Goal: Check status: Check status

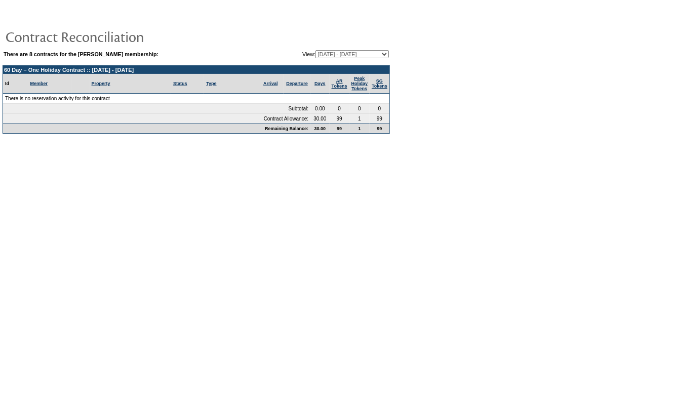
click at [367, 55] on select "[DATE] - [DATE] [DATE] - [DATE] [DATE] - [DATE] [DATE] - [DATE] (Current) [DATE…" at bounding box center [351, 54] width 73 height 8
select select "125262"
click at [315, 50] on select "11/03/21 - 11/30/22 12/01/22 - 11/30/23 12/01/23 - 11/30/24 12/01/24 - 11/30/25…" at bounding box center [351, 54] width 73 height 8
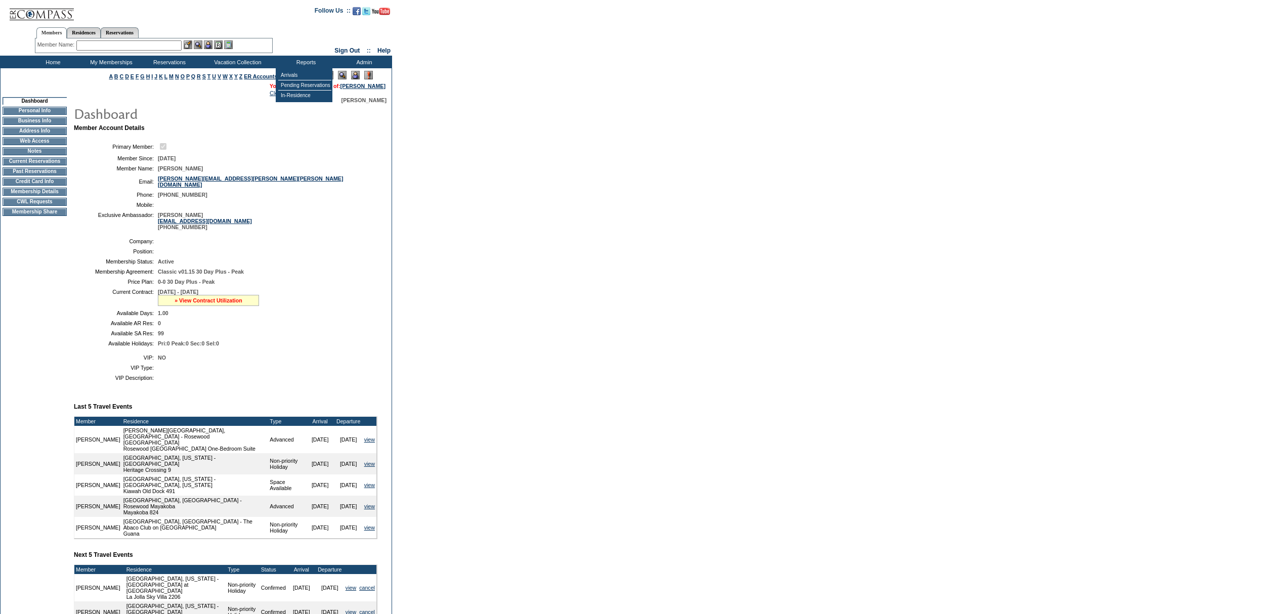
click at [187, 304] on link "» View Contract Utilization" at bounding box center [209, 301] width 68 height 6
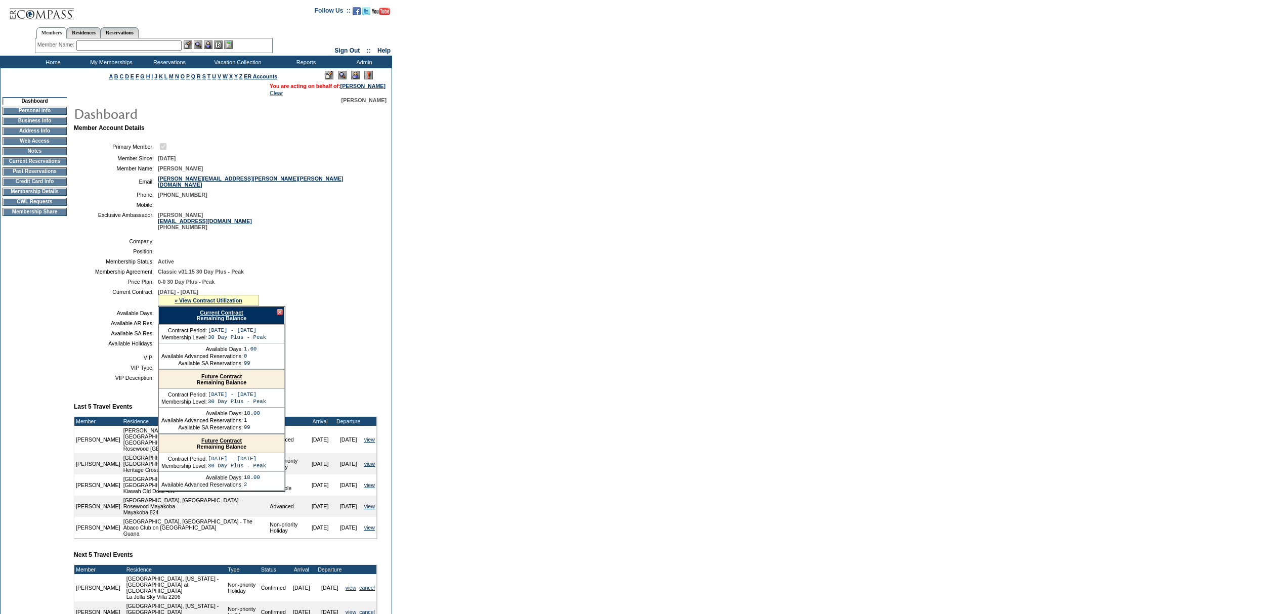
click at [233, 324] on div "Current Contract Remaining Balance" at bounding box center [221, 316] width 127 height 18
click at [233, 316] on link "Current Contract" at bounding box center [221, 313] width 43 height 6
click at [975, 57] on div "Search Availability Browse Calendars Cancellation Wish List Make a Reservation …" at bounding box center [642, 62] width 1285 height 13
click at [162, 47] on input "text" at bounding box center [128, 45] width 105 height 10
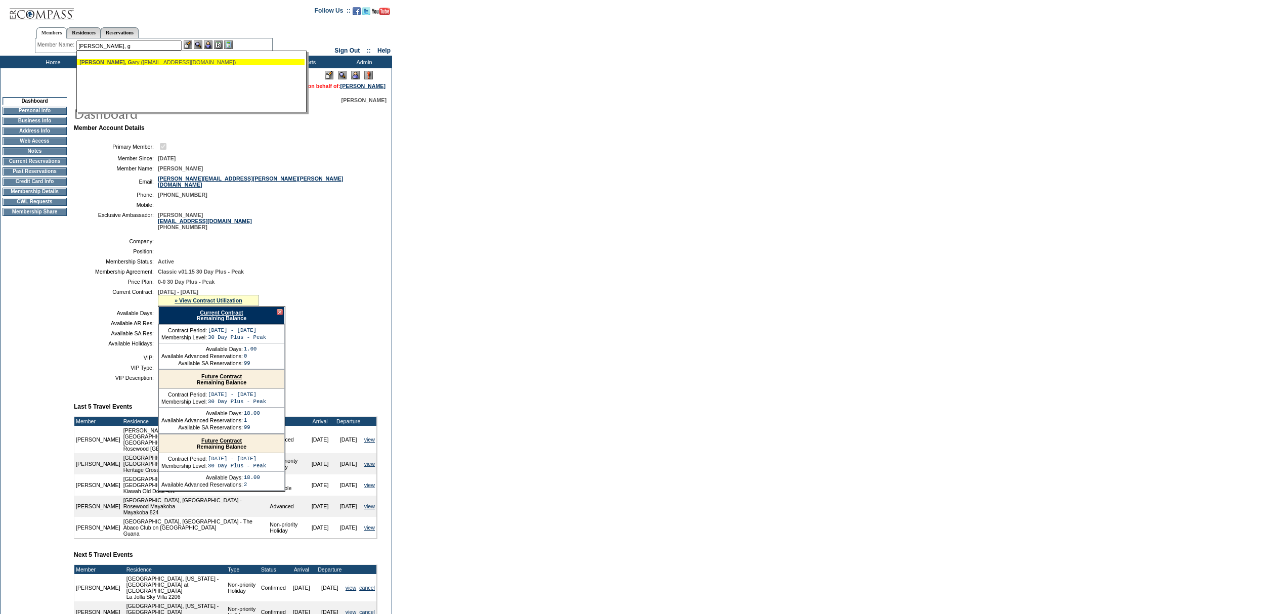
click at [156, 59] on div "Rapp, G ary (rapp50@googlemail.com)" at bounding box center [190, 62] width 223 height 6
type input "Rapp, Gary (rapp50@googlemail.com)"
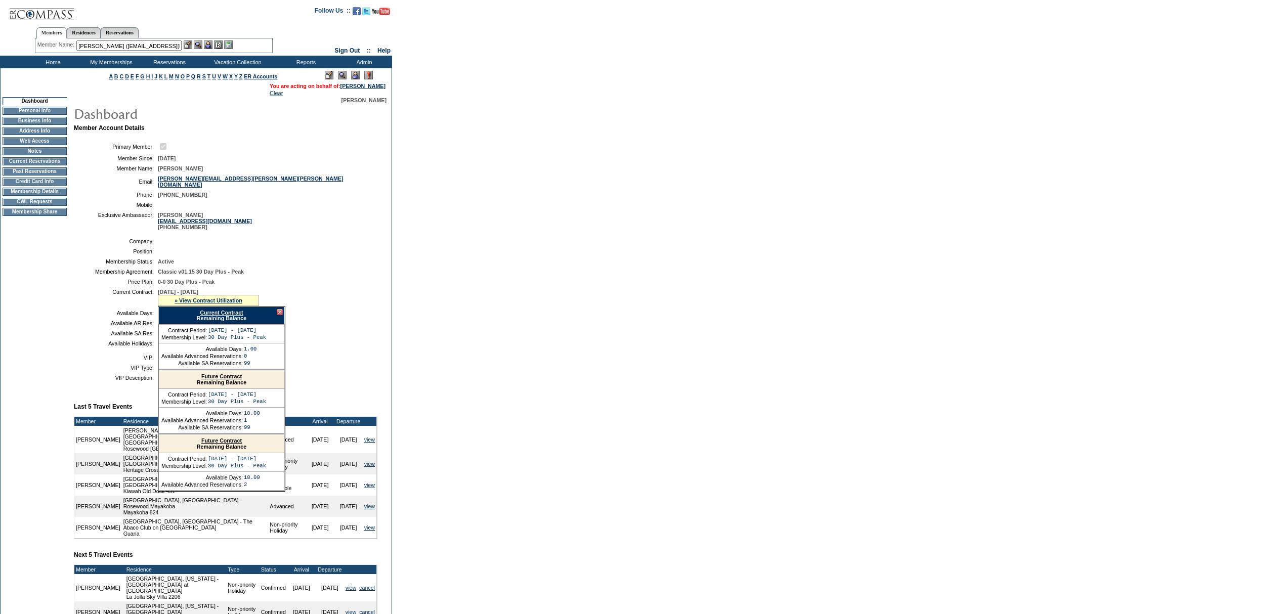
click at [212, 39] on div "Member Name: Rapp, Gary (rapp50@googlemail.com) Rapp, G ary (rapp50@googlemail.…" at bounding box center [154, 45] width 238 height 15
click at [207, 45] on img at bounding box center [208, 44] width 9 height 9
click at [201, 45] on img at bounding box center [198, 44] width 9 height 9
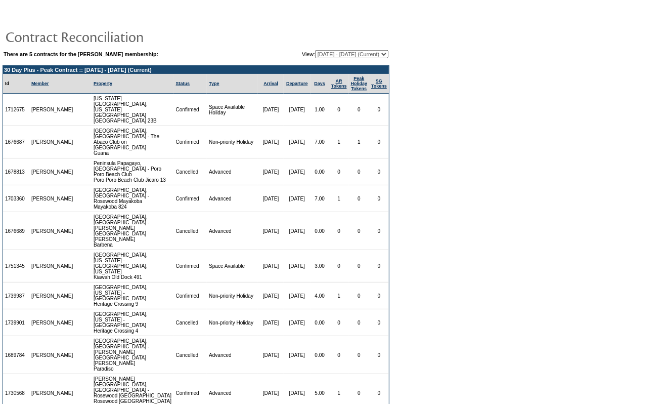
scroll to position [21, 0]
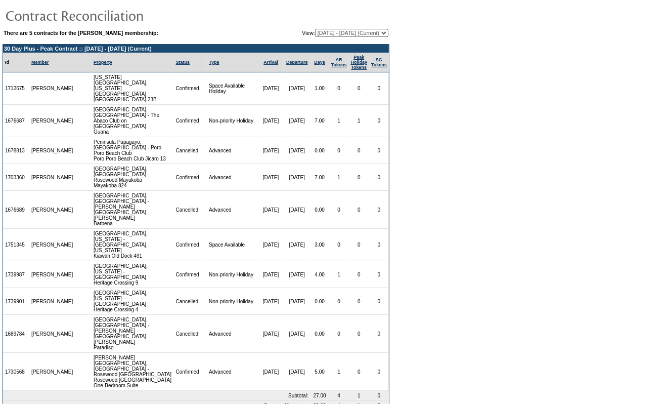
click at [350, 32] on select "06/20/24 - 11/30/25 (Current) 12/01/25 - 11/30/26 12/01/26 - 11/30/27 12/01/27 …" at bounding box center [351, 33] width 73 height 8
select select "159757"
click at [315, 29] on select "06/20/24 - 11/30/25 (Current) 12/01/25 - 11/30/26 12/01/26 - 11/30/27 12/01/27 …" at bounding box center [351, 33] width 73 height 8
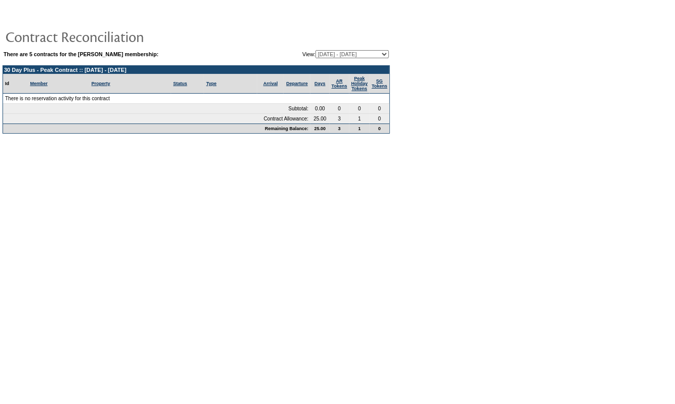
click at [339, 52] on select "[DATE] - [DATE] (Current) [DATE] - [DATE] [DATE] - [DATE] [DATE] - [DATE] [DATE…" at bounding box center [351, 54] width 73 height 8
select select "151459"
click at [315, 50] on select "[DATE] - [DATE] (Current) [DATE] - [DATE] [DATE] - [DATE] [DATE] - [DATE] [DATE…" at bounding box center [351, 54] width 73 height 8
